Goal: Information Seeking & Learning: Learn about a topic

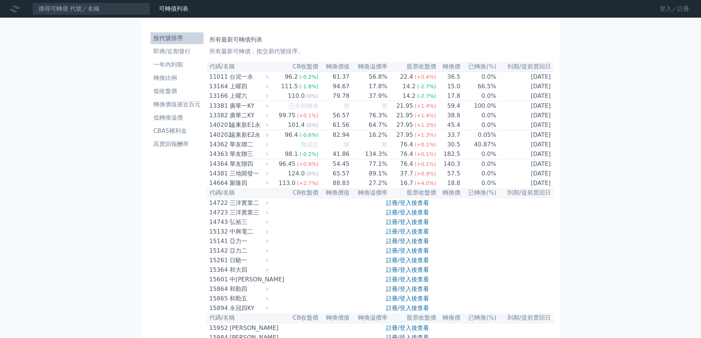
click at [668, 8] on link "登入／註冊" at bounding box center [674, 9] width 41 height 12
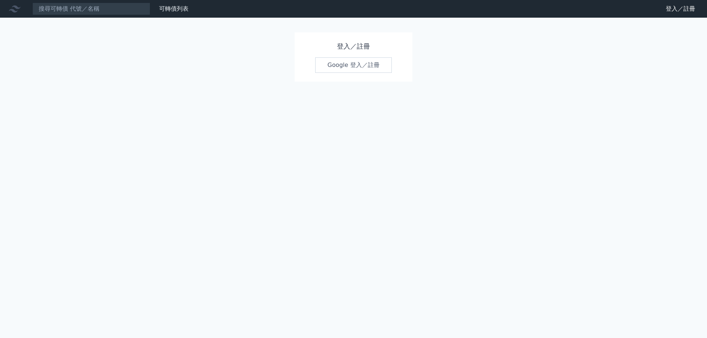
click at [349, 66] on link "Google 登入／註冊" at bounding box center [353, 64] width 77 height 15
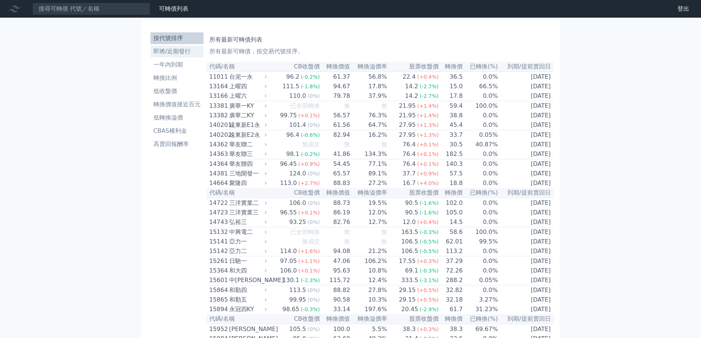
click at [178, 50] on li "即將/近期發行" at bounding box center [177, 51] width 53 height 9
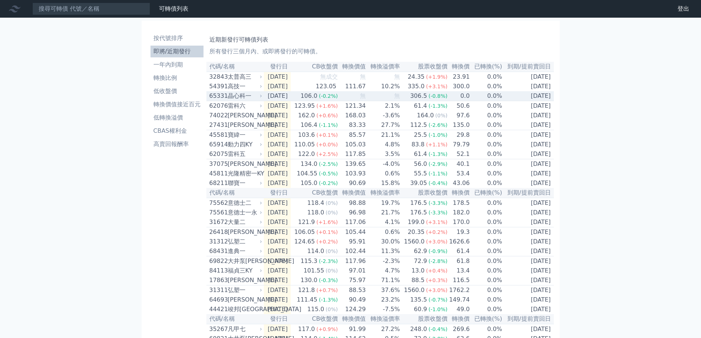
click at [291, 96] on td "2025-09-08" at bounding box center [277, 96] width 27 height 10
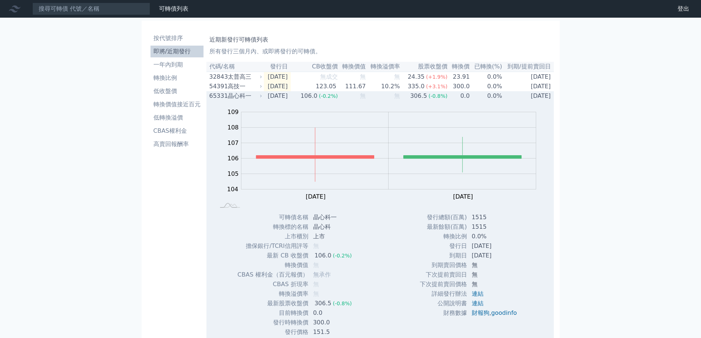
click at [291, 96] on td "2025-09-08" at bounding box center [277, 96] width 27 height 10
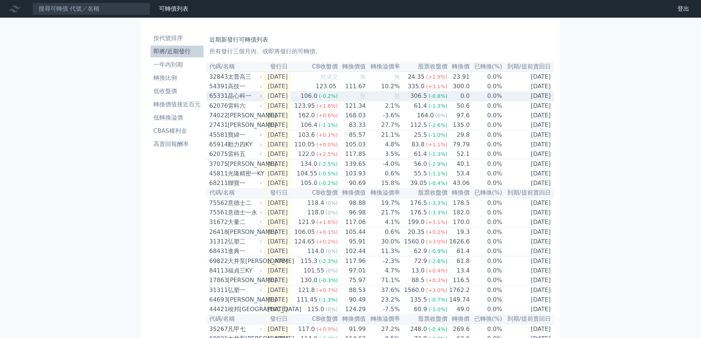
click at [428, 97] on div "306.5" at bounding box center [419, 96] width 20 height 9
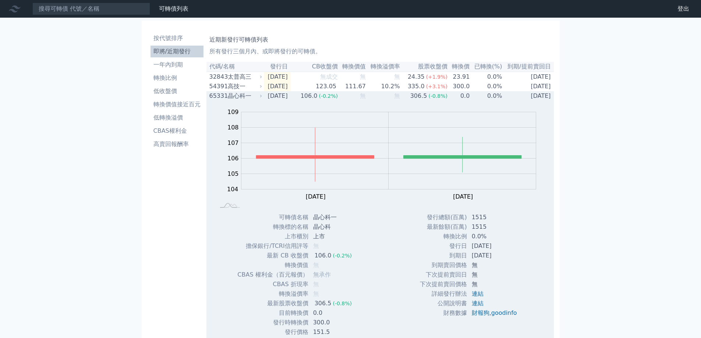
click at [390, 96] on td "無" at bounding box center [383, 96] width 34 height 10
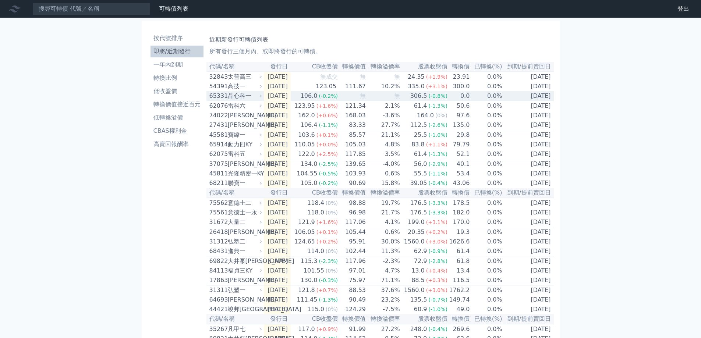
click at [390, 96] on td "無" at bounding box center [383, 96] width 34 height 10
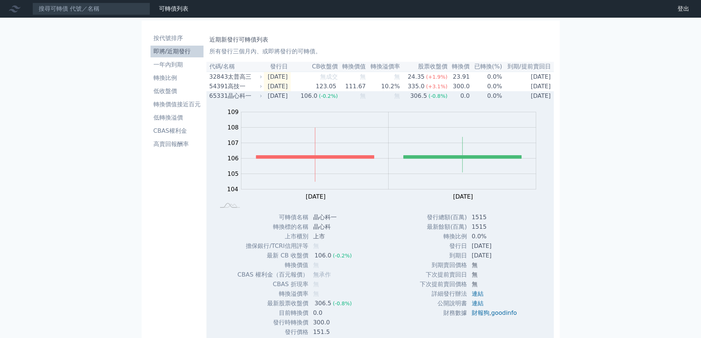
click at [390, 96] on td "無" at bounding box center [383, 96] width 34 height 10
